Goal: Use online tool/utility: Utilize a website feature to perform a specific function

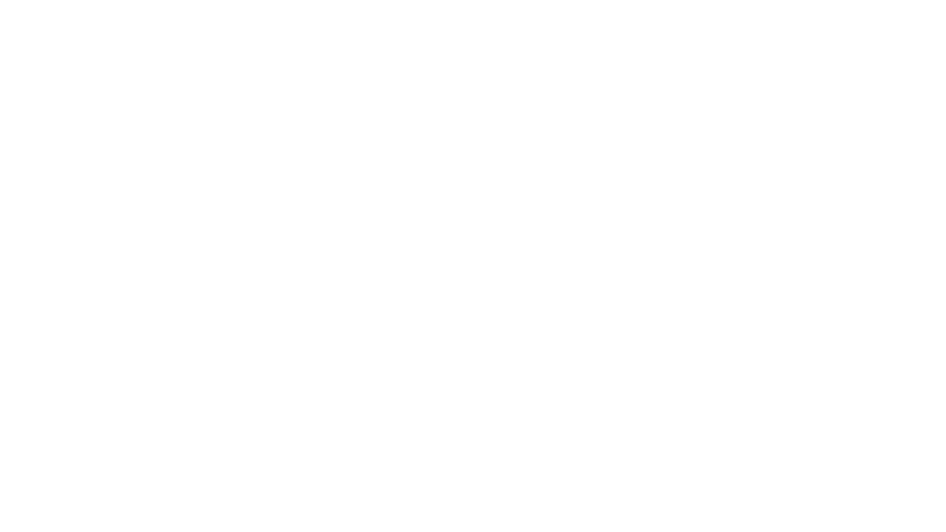
click at [582, 212] on div at bounding box center [473, 266] width 946 height 532
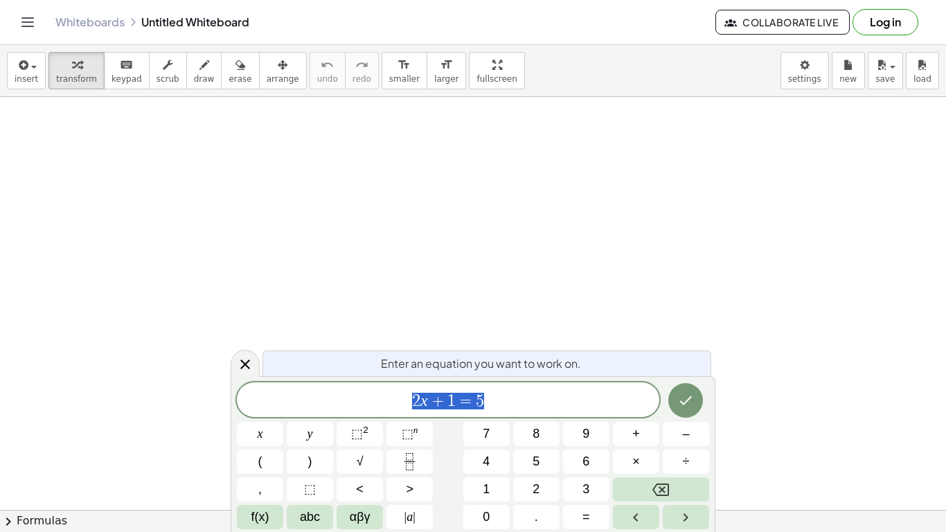
scroll to position [1, 0]
click at [520, 391] on span "2 x + 1 = 5" at bounding box center [448, 400] width 422 height 19
click at [520, 391] on span "2 x + 1 = 5 ​" at bounding box center [448, 400] width 422 height 19
click at [283, 422] on div at bounding box center [260, 434] width 46 height 24
click at [675, 405] on button "Done" at bounding box center [685, 400] width 35 height 35
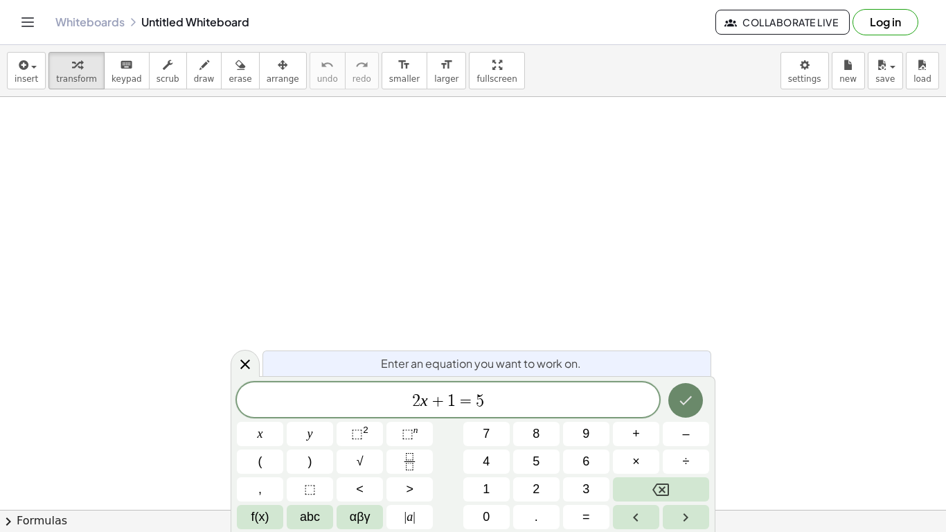
scroll to position [0, 0]
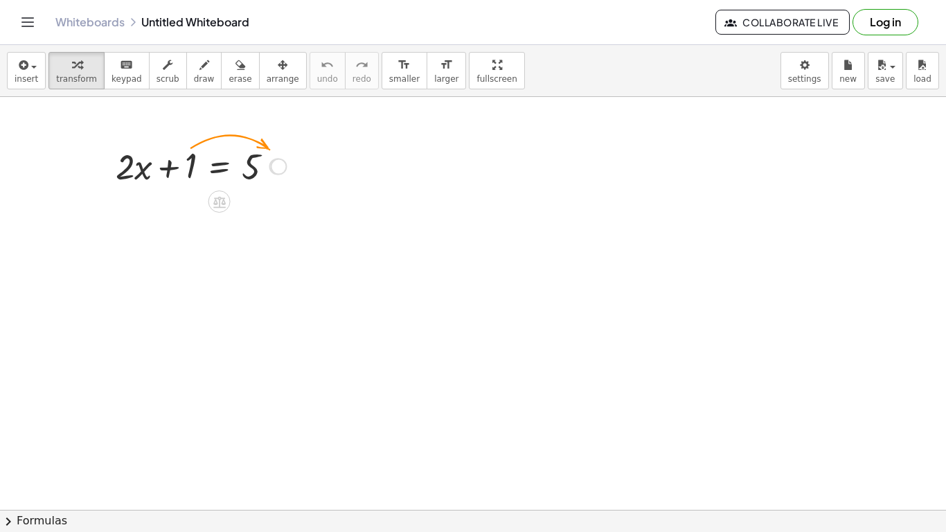
drag, startPoint x: 280, startPoint y: 165, endPoint x: 287, endPoint y: 166, distance: 7.6
click at [219, 167] on div "+ · 2 · x + 1 = 5" at bounding box center [219, 167] width 0 height 0
click at [275, 168] on div at bounding box center [277, 166] width 15 height 15
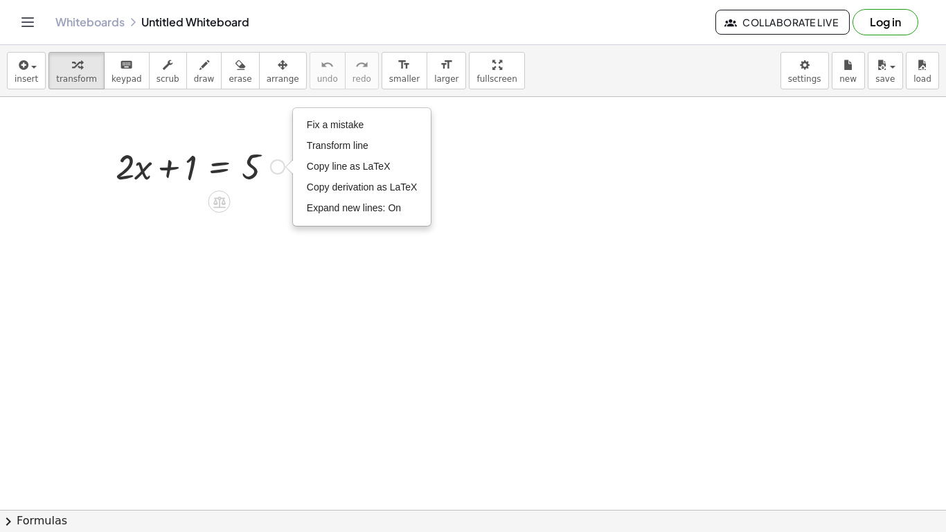
click at [235, 164] on div at bounding box center [200, 165] width 183 height 47
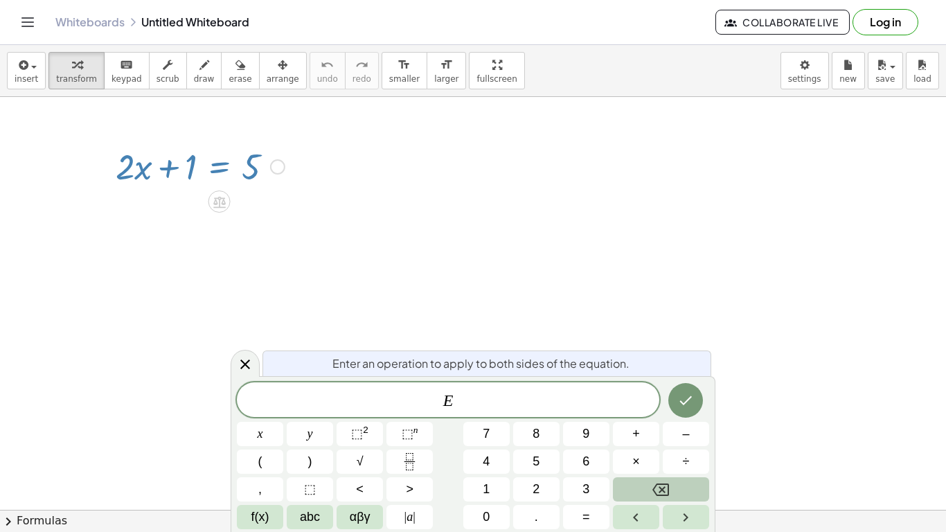
click at [631, 489] on button "Backspace" at bounding box center [661, 489] width 96 height 24
